Goal: Communication & Community: Participate in discussion

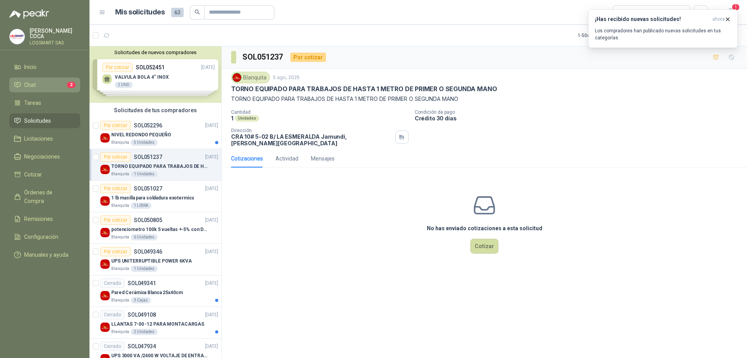
click at [42, 89] on li "Chat 2" at bounding box center [44, 85] width 61 height 9
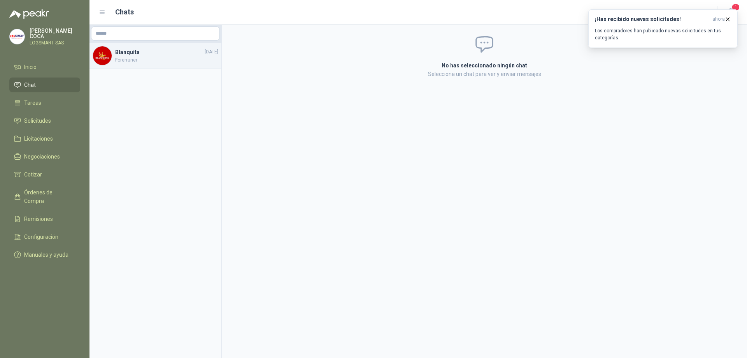
click at [176, 44] on div "Blanquita [DATE] Forerruner" at bounding box center [156, 56] width 132 height 26
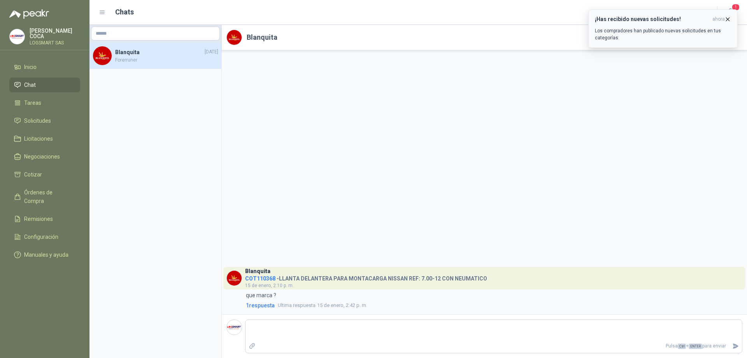
click at [727, 21] on icon "button" at bounding box center [728, 19] width 7 height 7
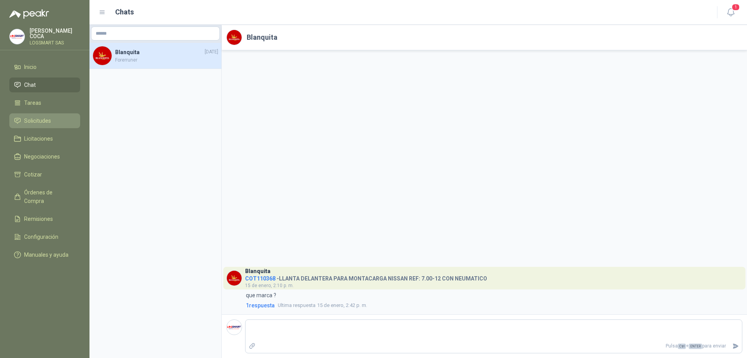
click at [24, 116] on span "Solicitudes" at bounding box center [37, 120] width 27 height 9
